Goal: Use online tool/utility: Utilize a website feature to perform a specific function

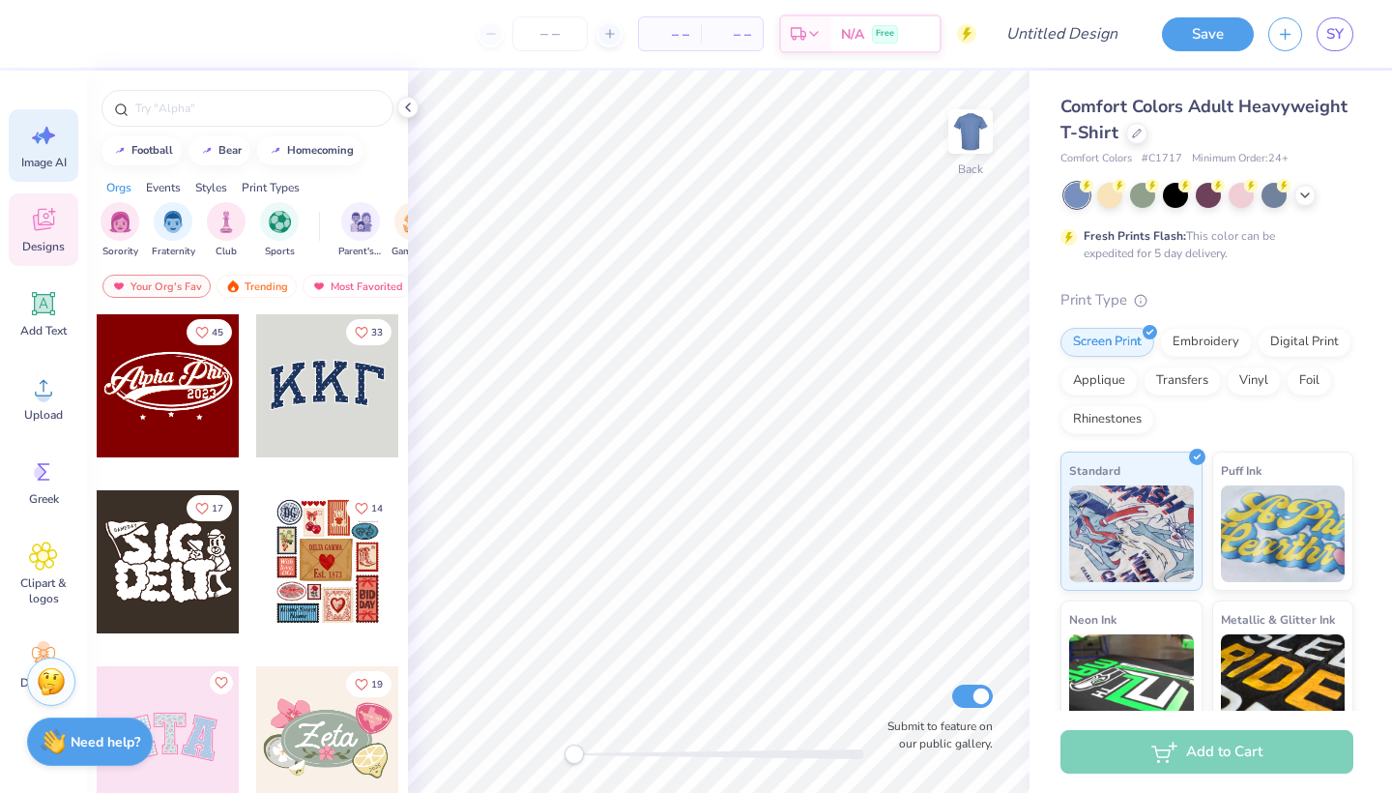
click at [50, 157] on span "Image AI" at bounding box center [43, 162] width 45 height 15
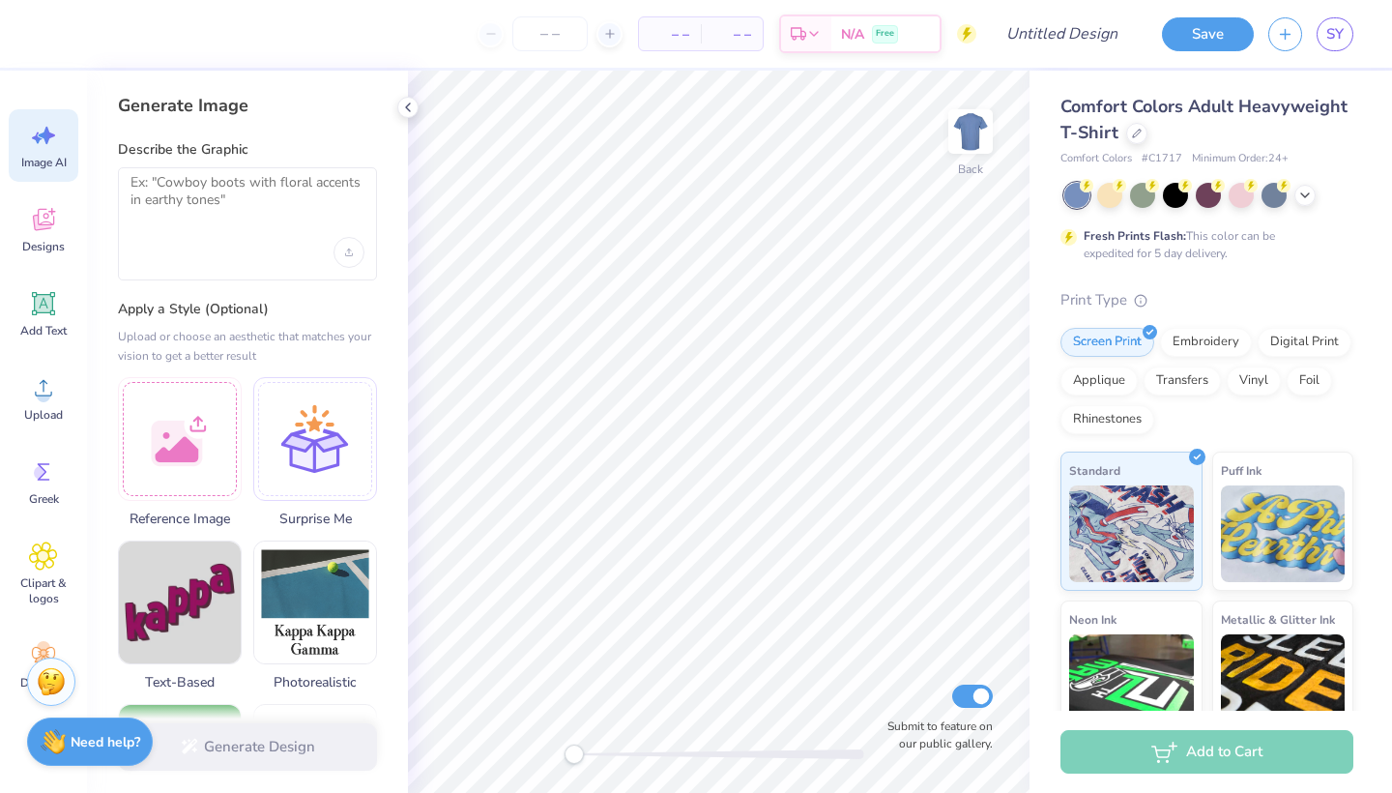
click at [279, 223] on div at bounding box center [247, 223] width 259 height 113
click at [241, 191] on textarea at bounding box center [248, 198] width 234 height 48
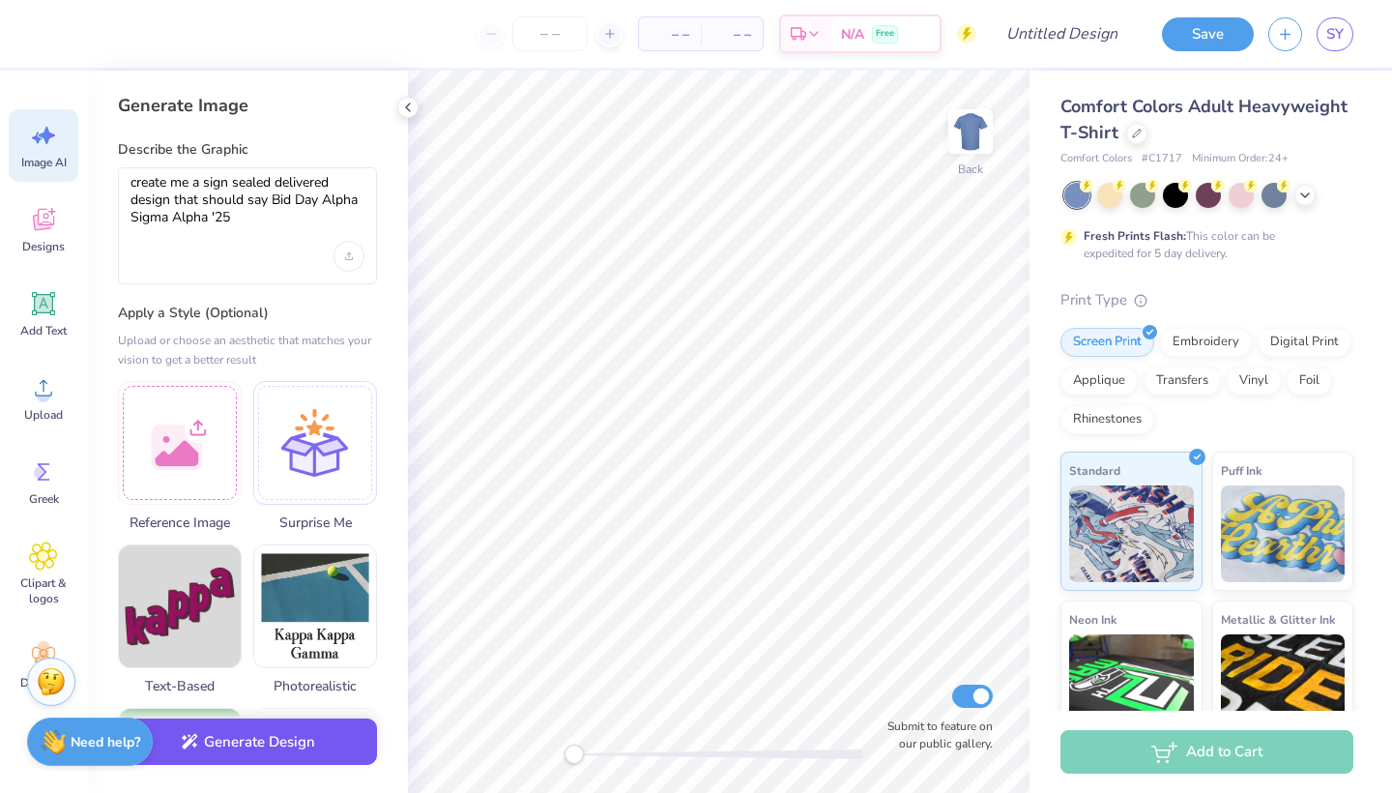
click at [210, 743] on button "Generate Design" at bounding box center [247, 741] width 259 height 47
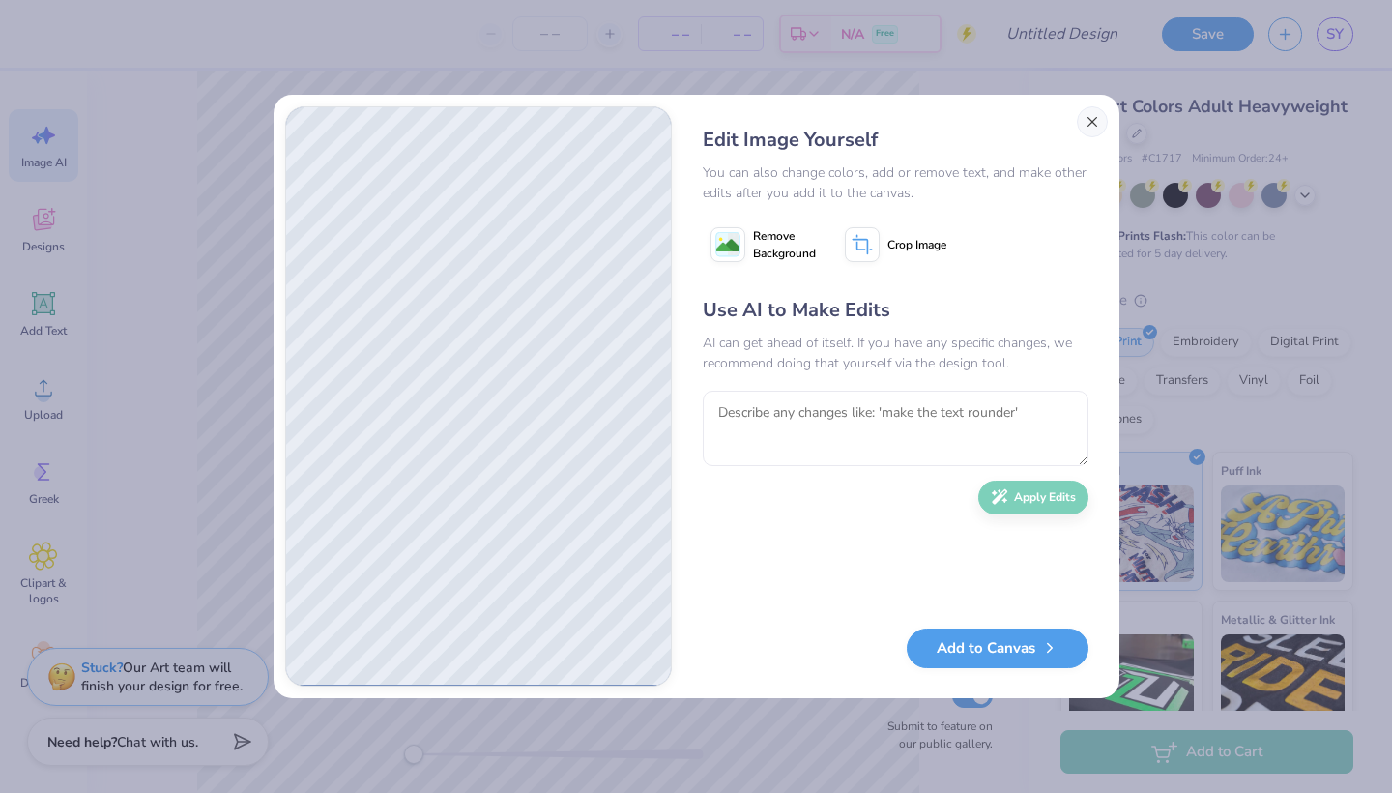
click at [1093, 119] on button "Close" at bounding box center [1092, 121] width 31 height 31
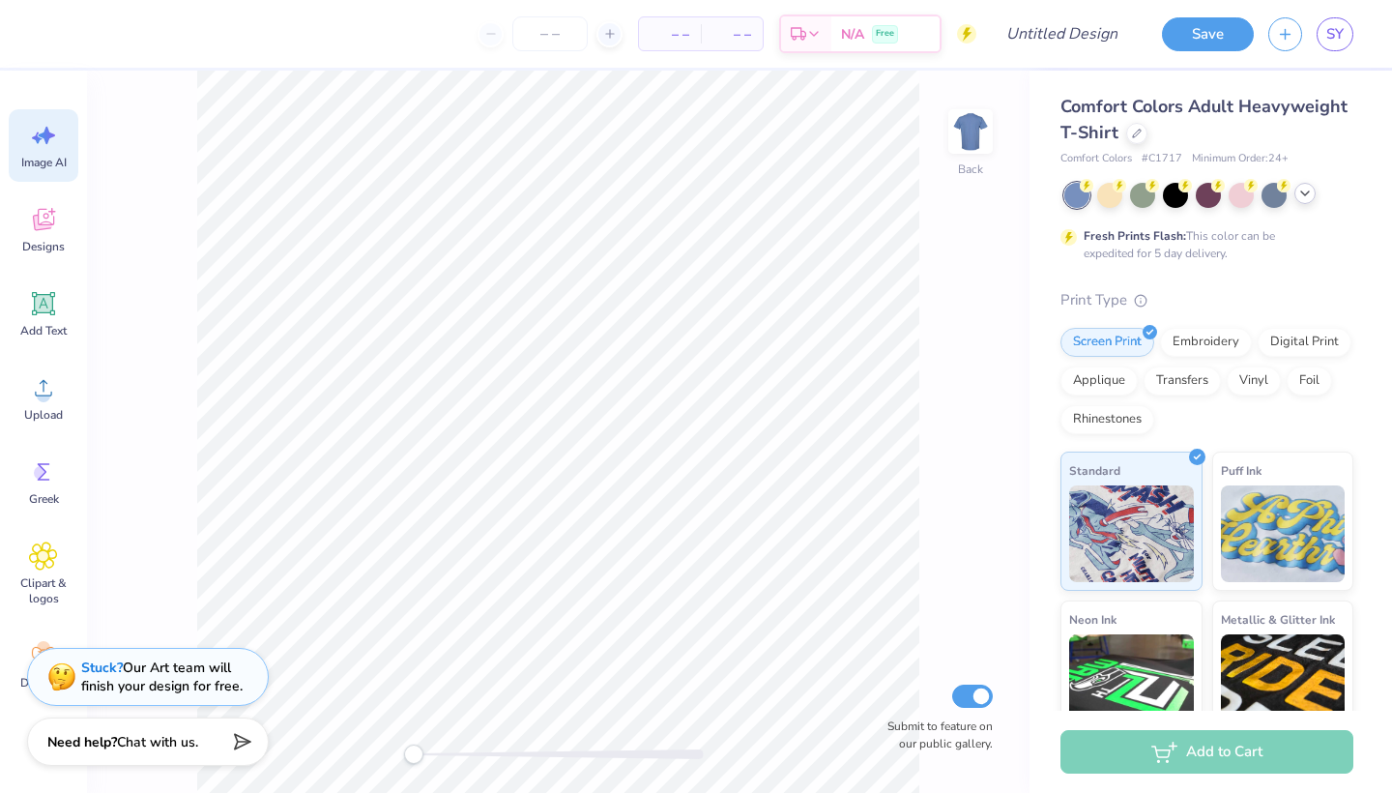
click at [1308, 190] on icon at bounding box center [1305, 193] width 15 height 15
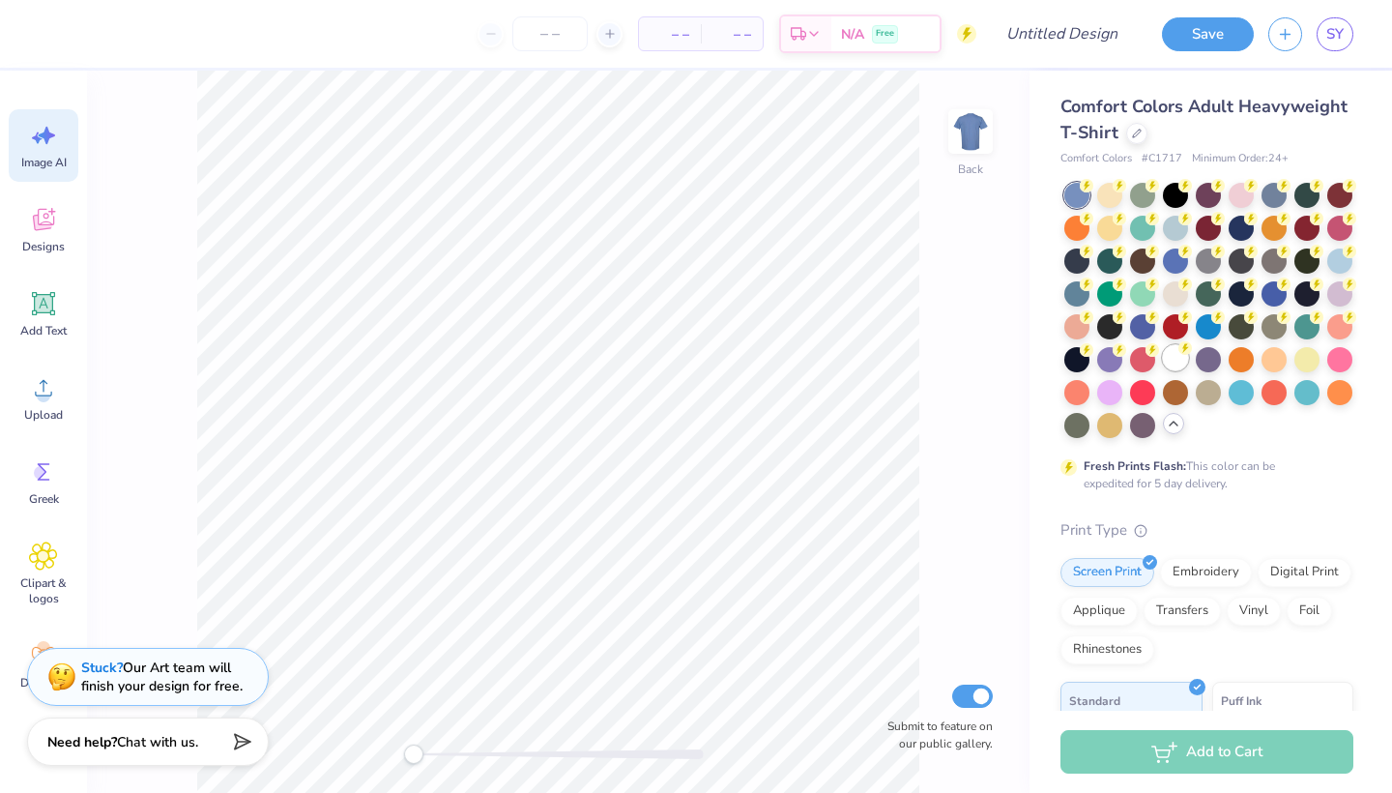
click at [1169, 365] on div at bounding box center [1175, 357] width 25 height 25
click at [52, 159] on span "Image AI" at bounding box center [43, 162] width 45 height 15
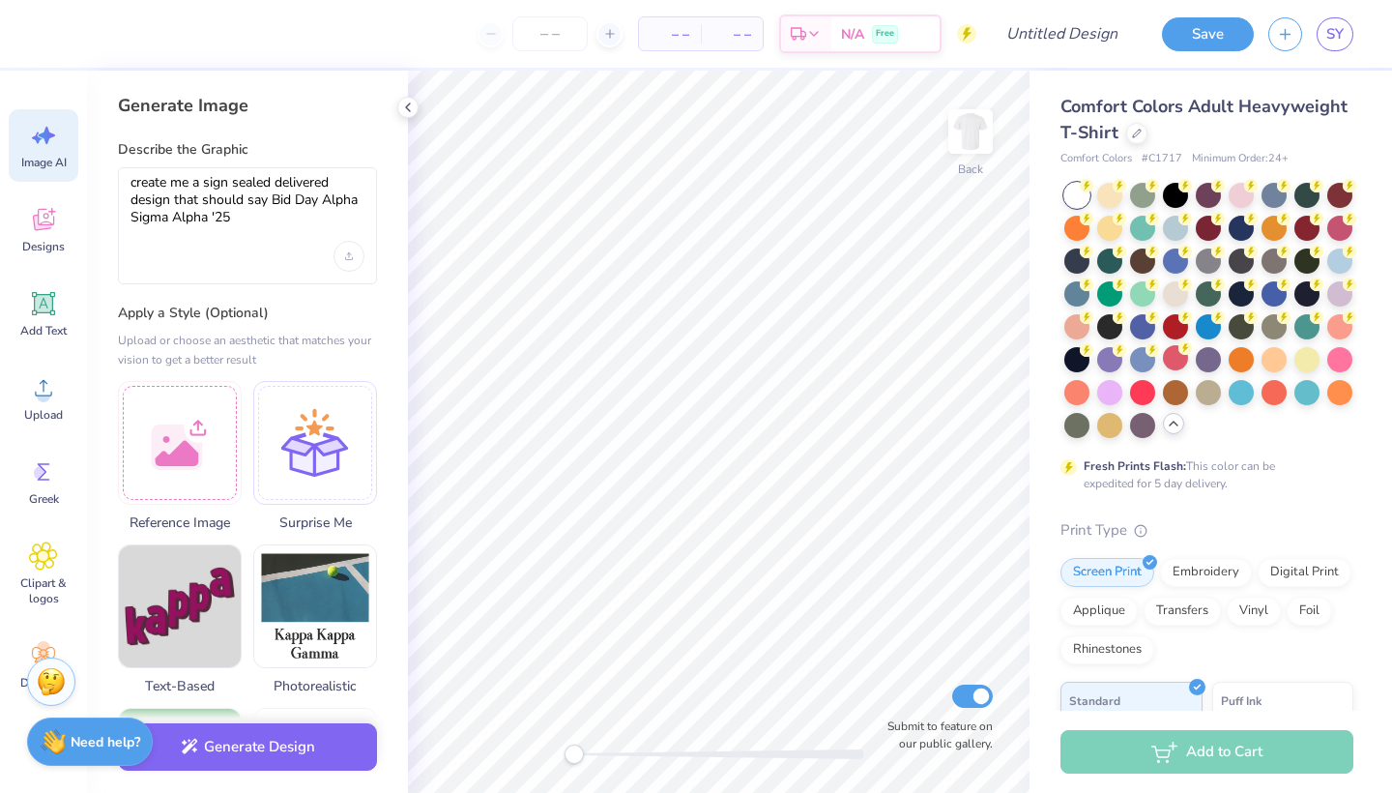
click at [277, 230] on div "create me a sign sealed delivered design that should say Bid Day Alpha Sigma Al…" at bounding box center [247, 225] width 259 height 117
click at [249, 219] on textarea "create me a sign sealed delivered design that should say Bid Day Alpha Sigma Al…" at bounding box center [248, 200] width 234 height 52
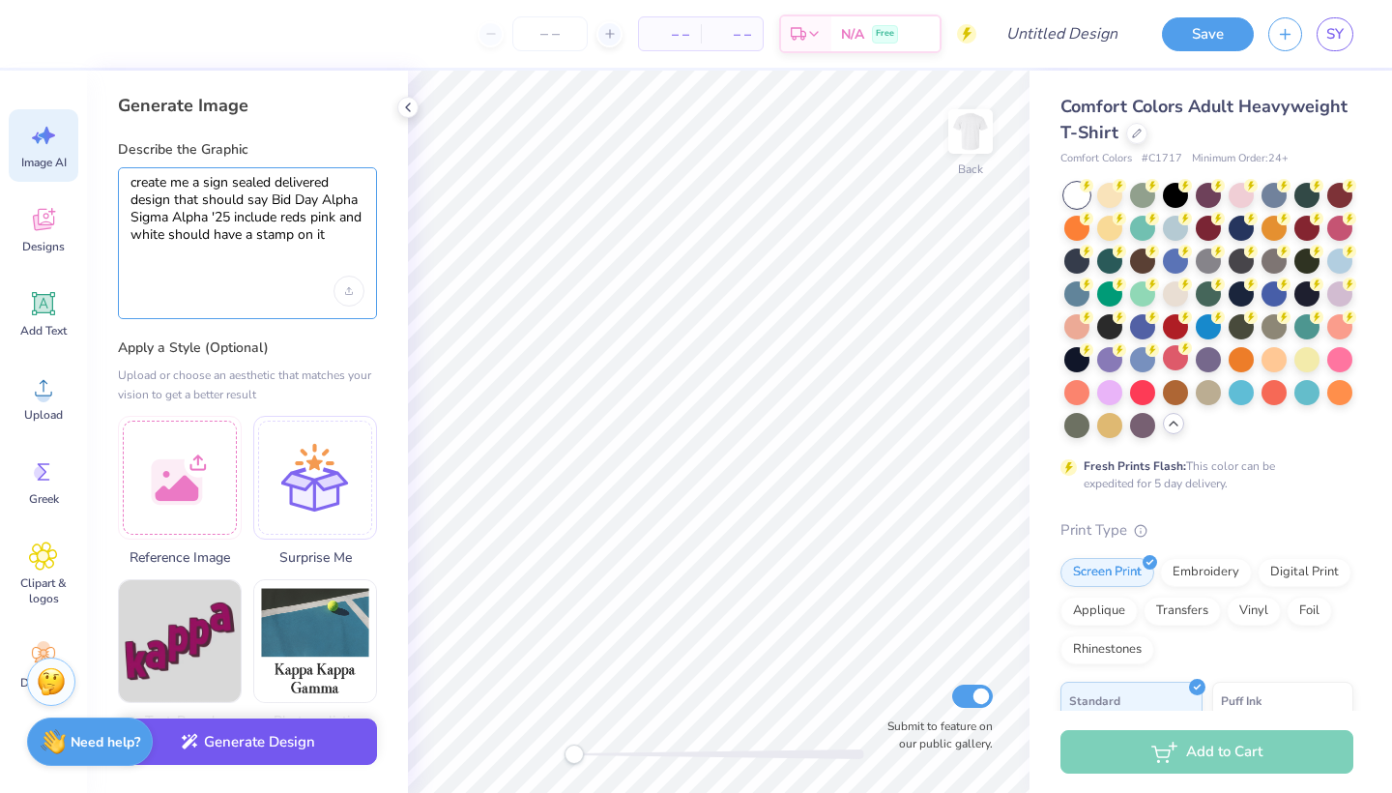
type textarea "create me a sign sealed delivered design that should say Bid Day Alpha Sigma Al…"
click at [304, 726] on button "Generate Design" at bounding box center [247, 741] width 259 height 47
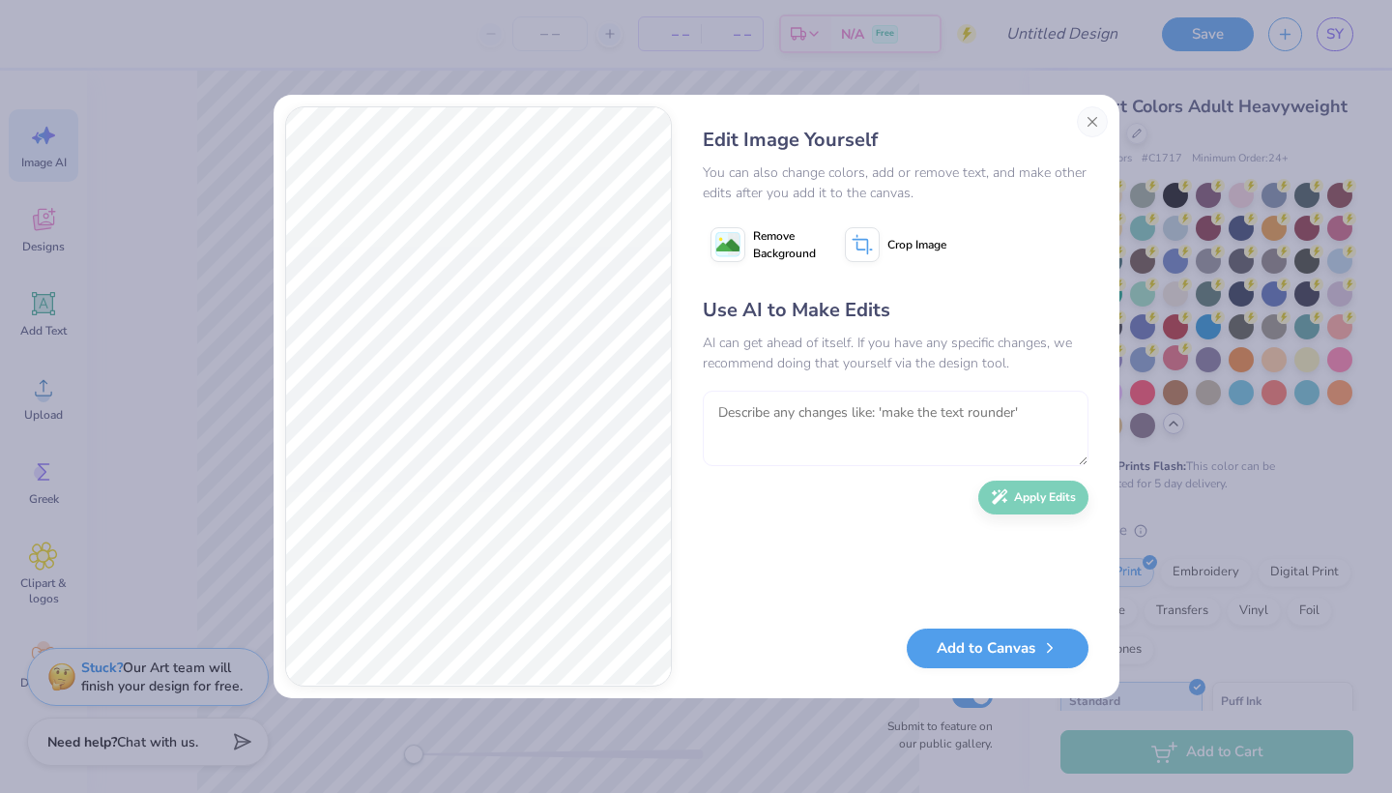
click at [769, 441] on textarea at bounding box center [896, 428] width 386 height 75
click at [721, 412] on textarea "but the whole design in a stamp" at bounding box center [896, 428] width 386 height 75
type textarea "put the whole design in a stamp"
click at [970, 656] on button "Add to Canvas" at bounding box center [998, 644] width 182 height 40
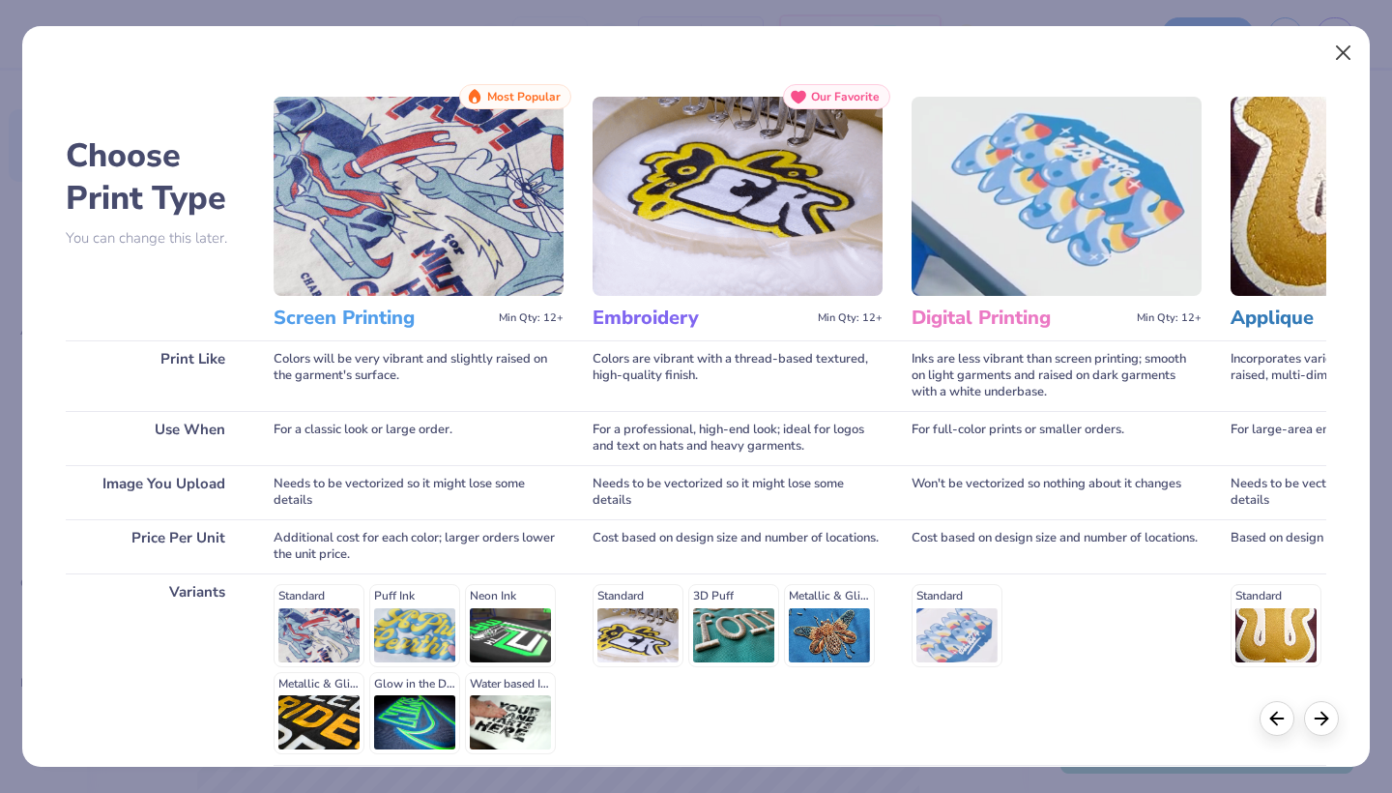
click at [1348, 58] on button "Close" at bounding box center [1344, 53] width 37 height 37
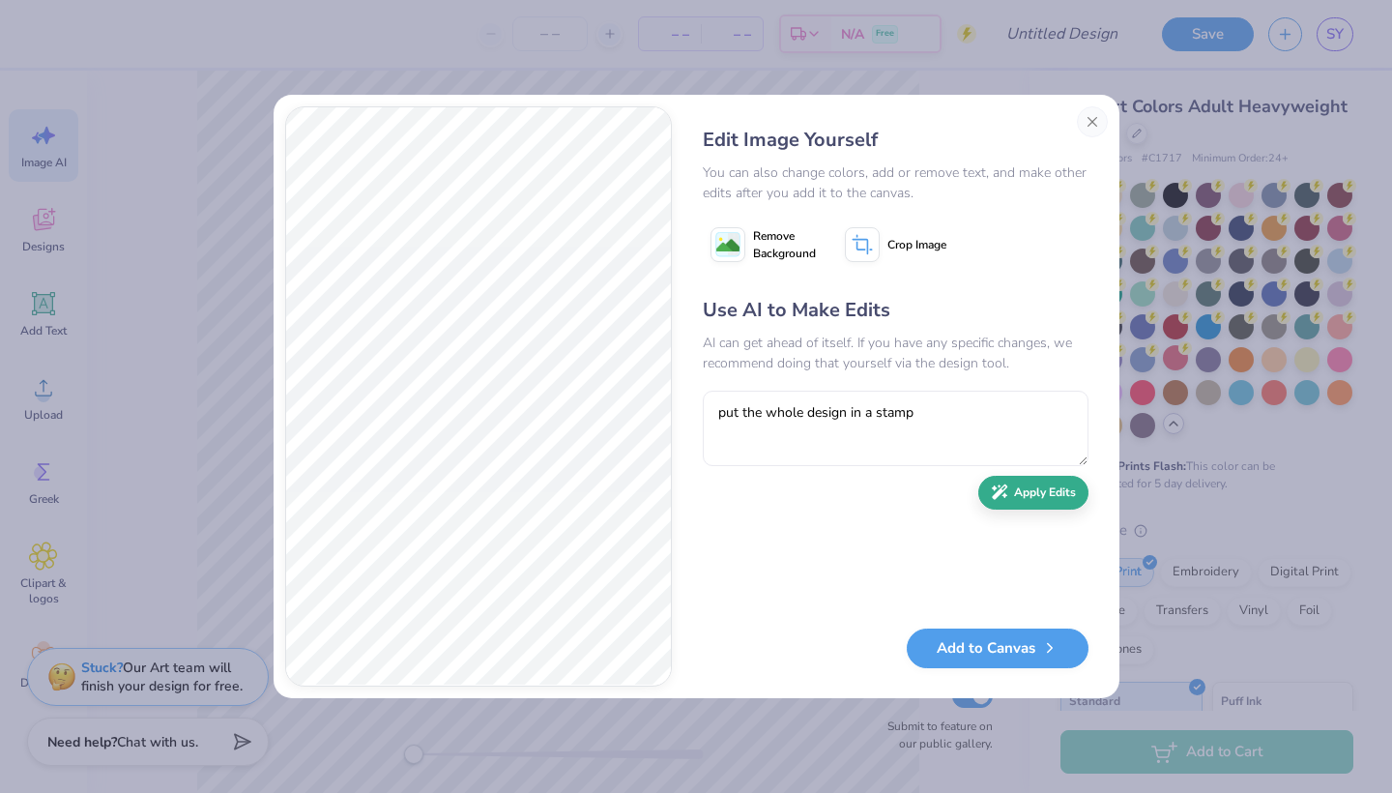
click at [1057, 505] on button "Apply Edits" at bounding box center [1034, 493] width 110 height 34
click at [1091, 130] on button "Close" at bounding box center [1092, 121] width 31 height 31
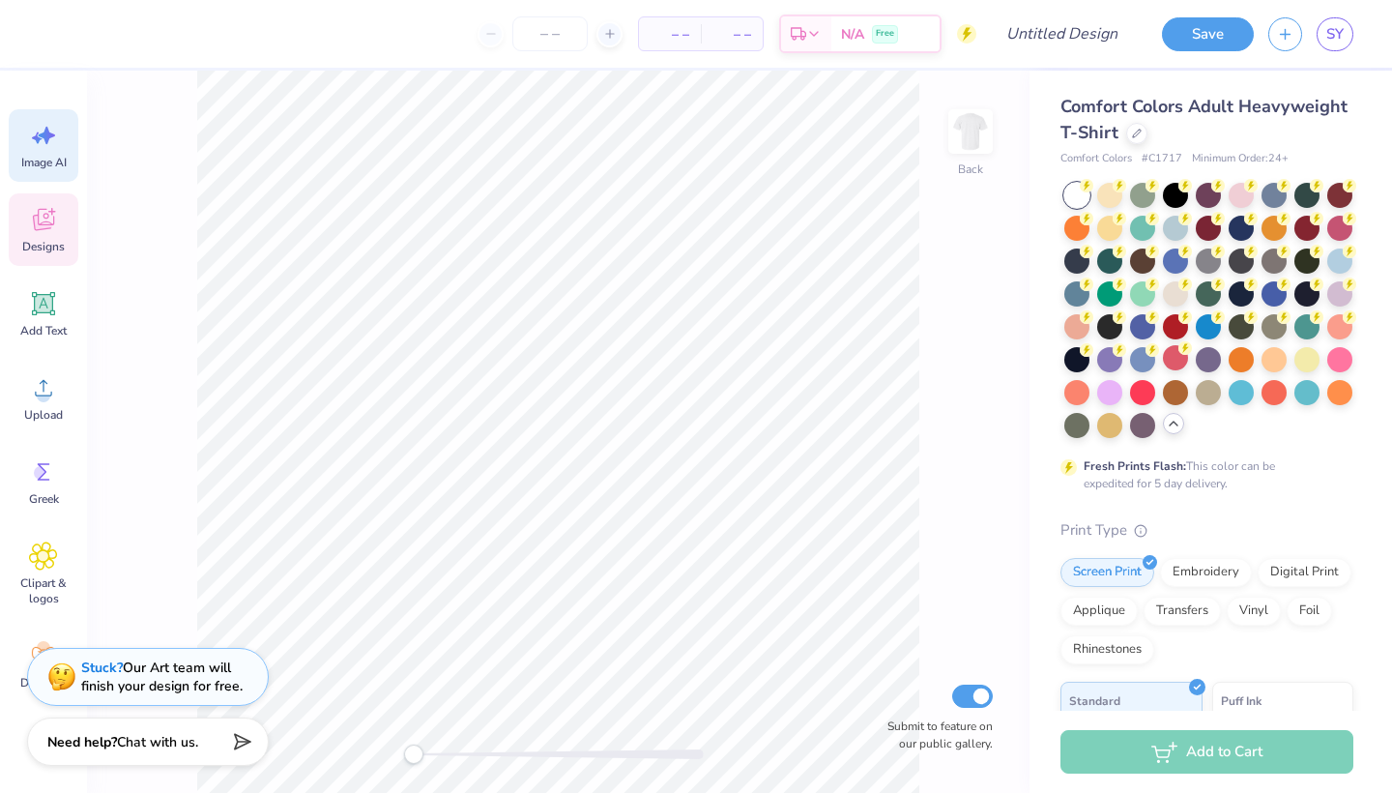
click at [50, 231] on icon at bounding box center [43, 219] width 29 height 29
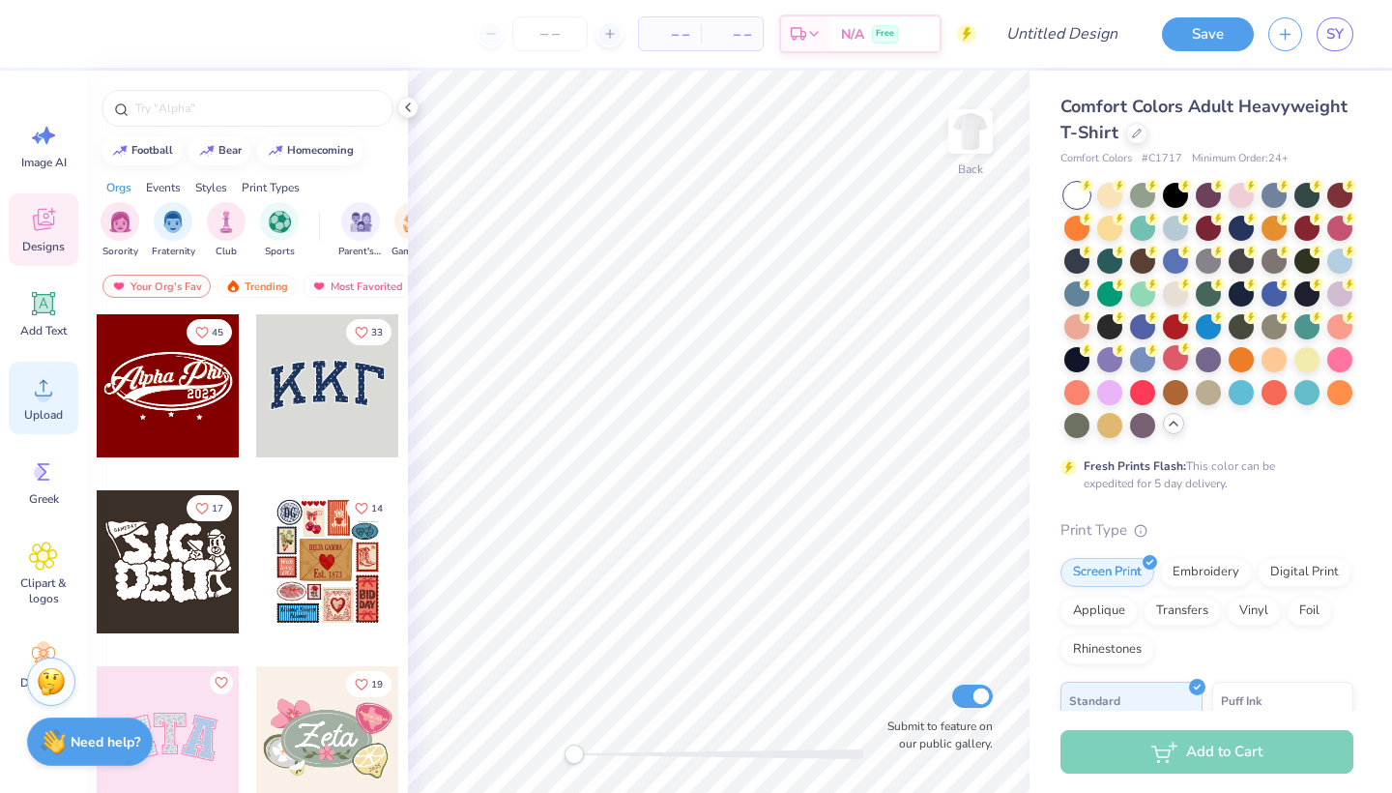
click at [49, 373] on icon at bounding box center [43, 387] width 29 height 29
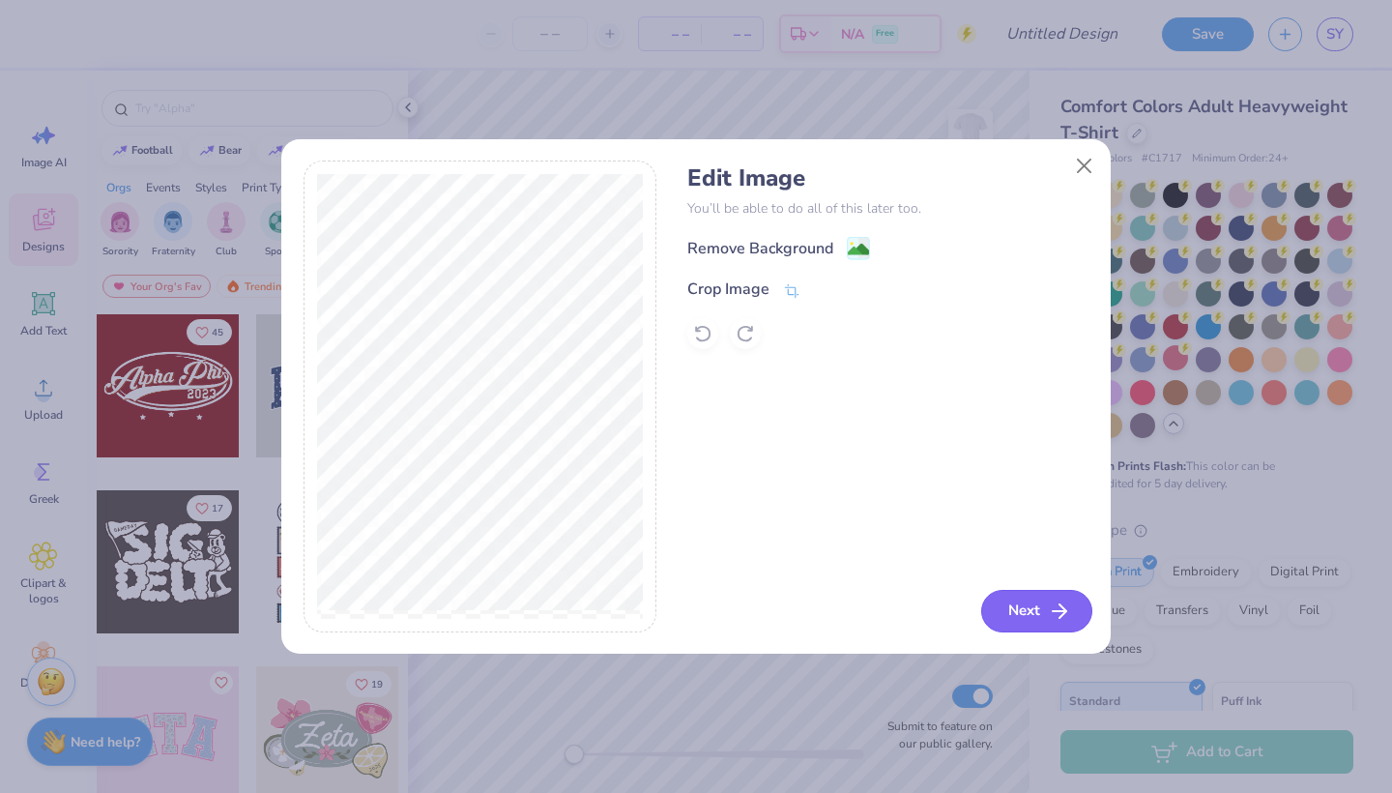
click at [1060, 613] on icon "button" at bounding box center [1059, 610] width 23 height 23
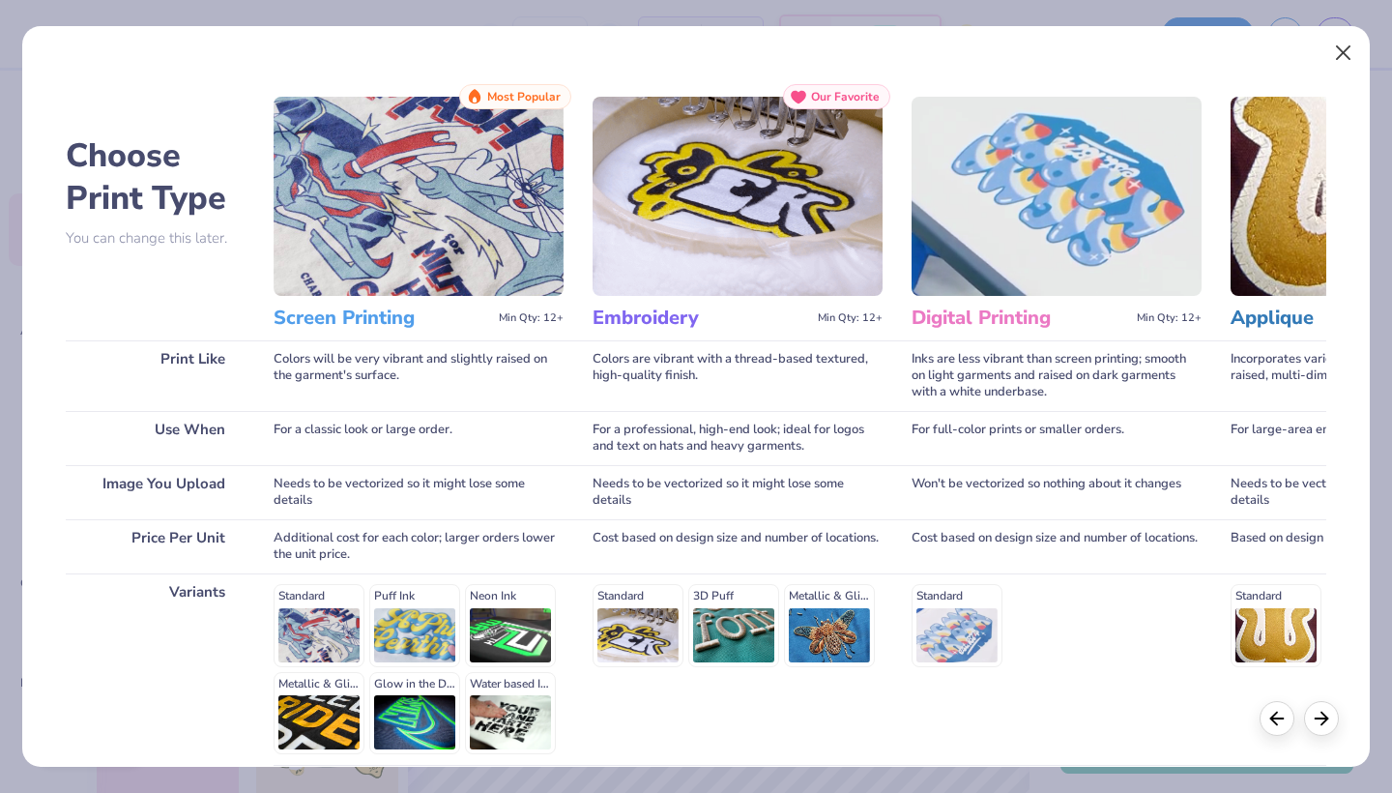
click at [1345, 51] on button "Close" at bounding box center [1344, 53] width 37 height 37
